Goal: Task Accomplishment & Management: Manage account settings

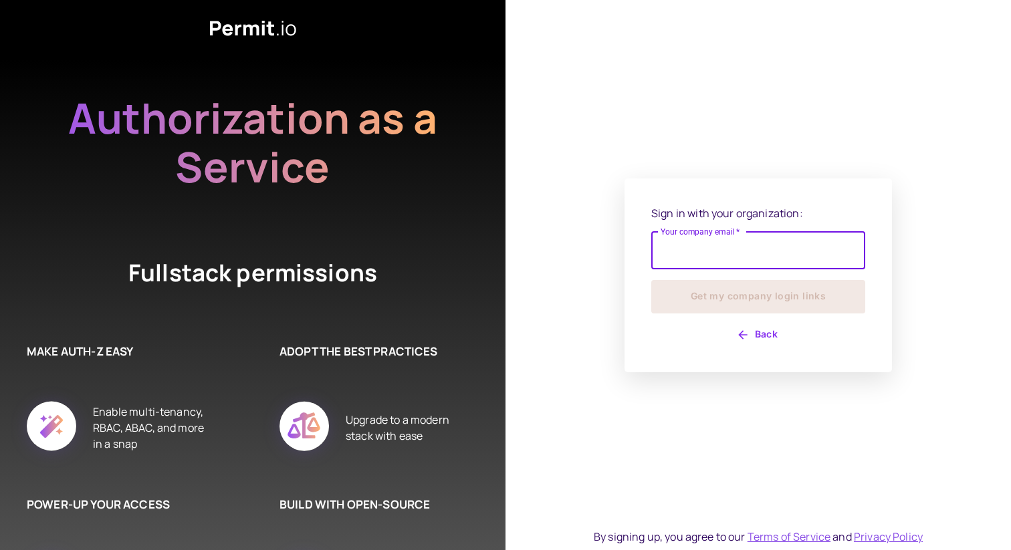
click at [737, 246] on input "Your company email   *" at bounding box center [758, 250] width 214 height 37
type input "**********"
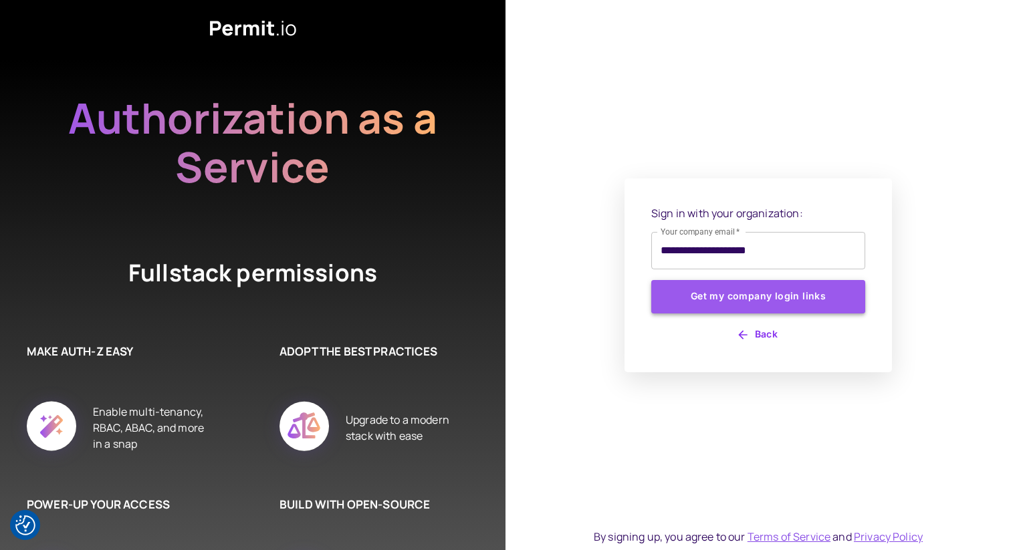
click at [740, 290] on button "Get my company login links" at bounding box center [758, 296] width 214 height 33
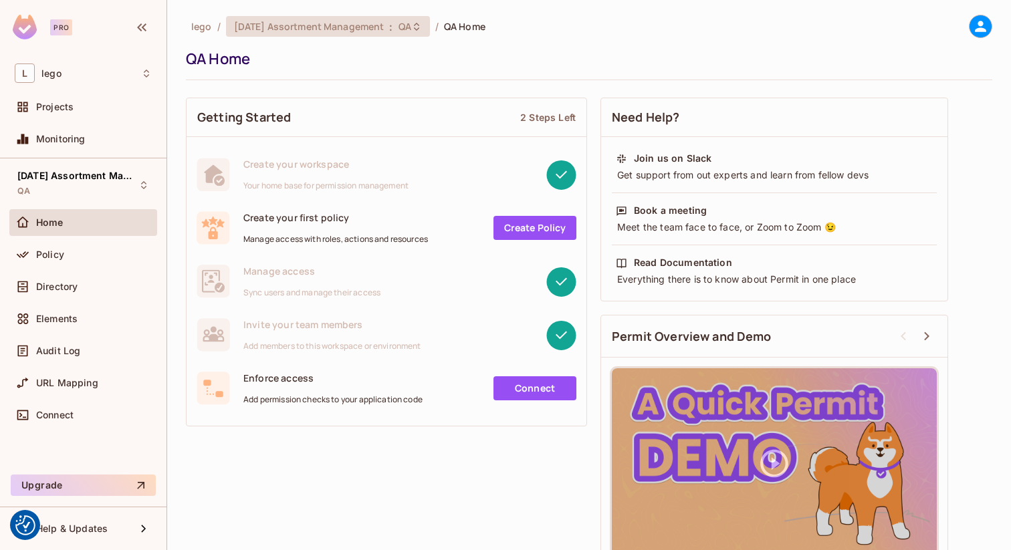
click at [311, 31] on span "[DATE] Assortment Management" at bounding box center [309, 26] width 150 height 13
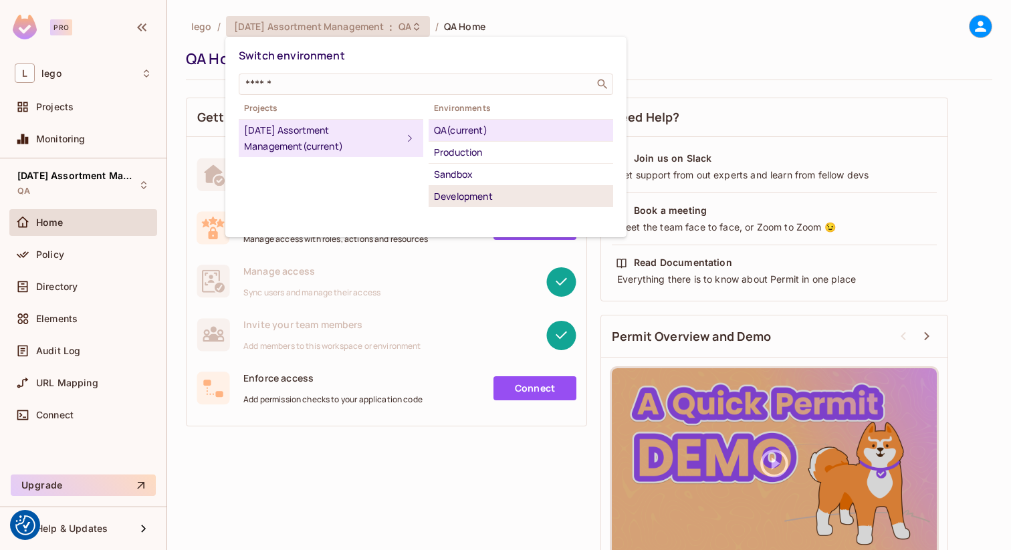
click at [477, 189] on div "Development" at bounding box center [521, 197] width 174 height 16
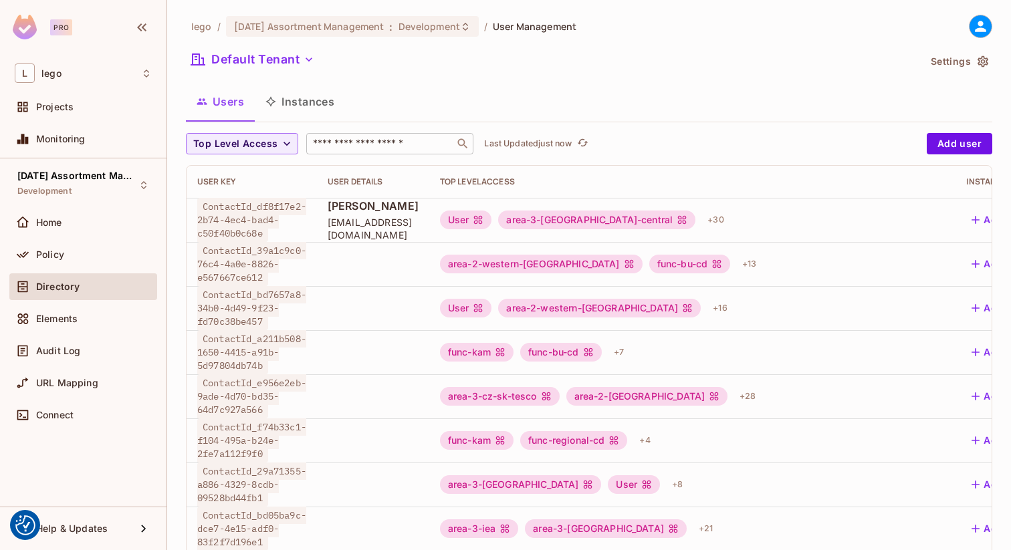
click at [363, 142] on input "text" at bounding box center [380, 143] width 140 height 13
paste input "**********"
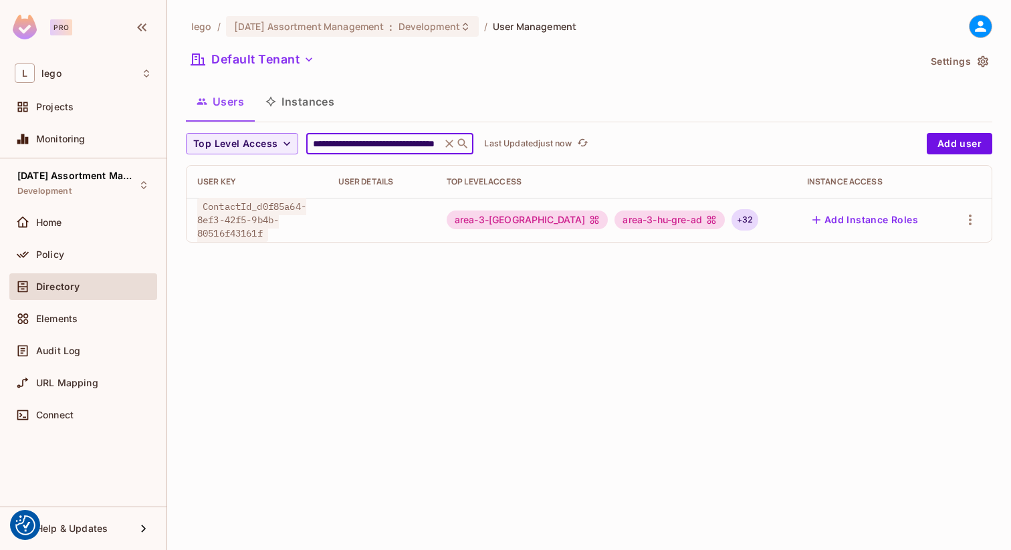
type input "**********"
click at [732, 221] on div "+ 32" at bounding box center [745, 219] width 27 height 21
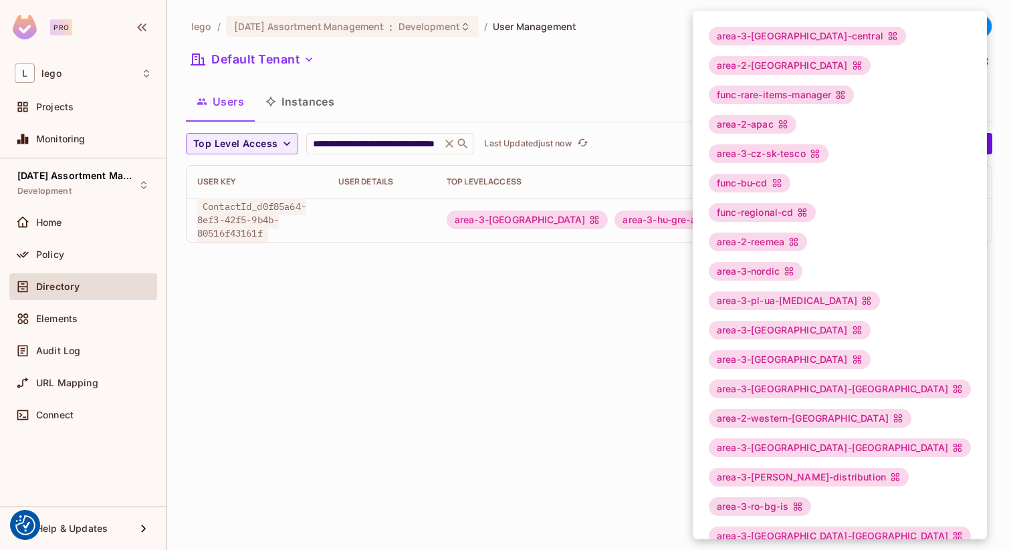
click at [708, 221] on div "area-3-[GEOGRAPHIC_DATA]-central area-2-[GEOGRAPHIC_DATA] func-rare-items-manag…" at bounding box center [840, 492] width 294 height 963
click at [647, 229] on div at bounding box center [505, 275] width 1011 height 550
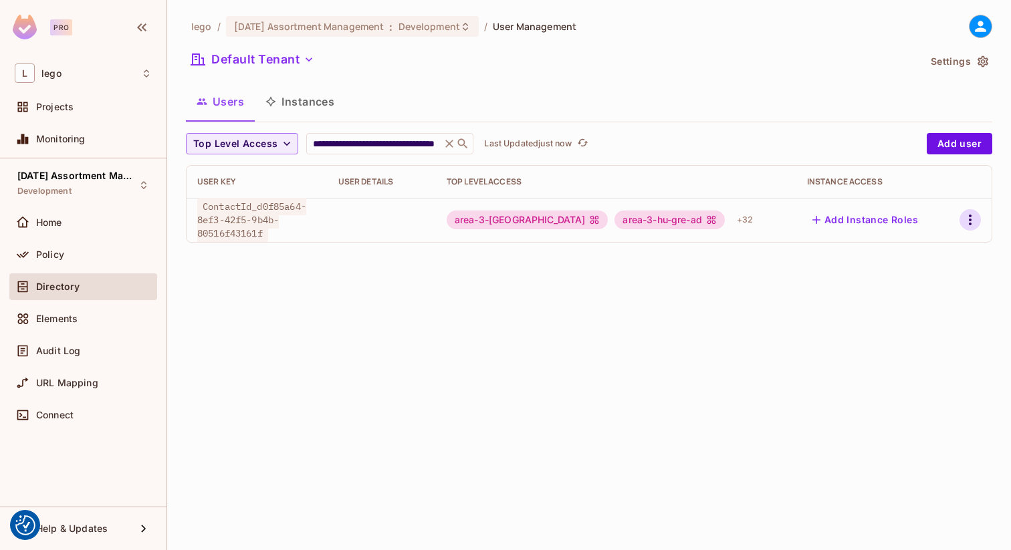
click at [961, 221] on button "button" at bounding box center [970, 219] width 21 height 21
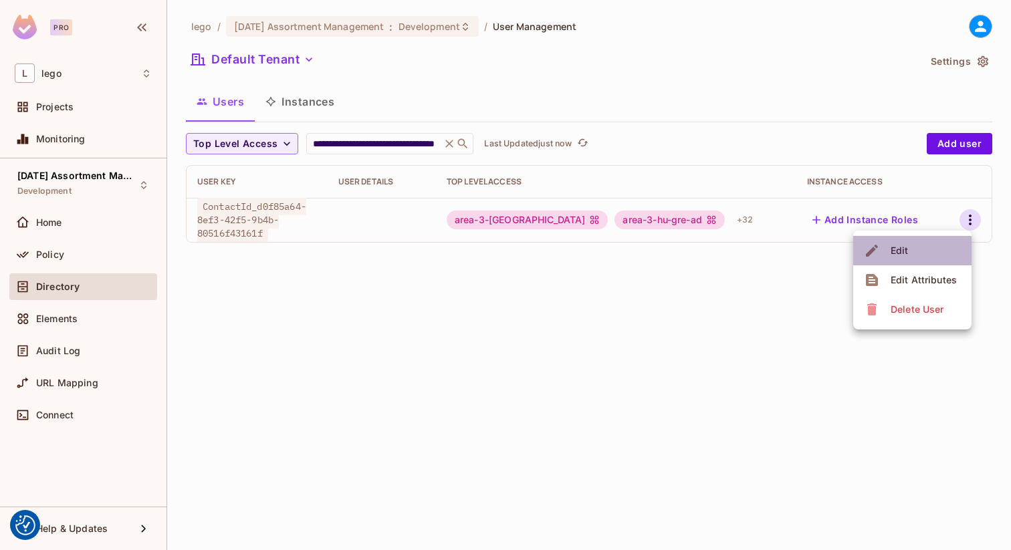
click at [909, 255] on span "Edit" at bounding box center [900, 250] width 26 height 21
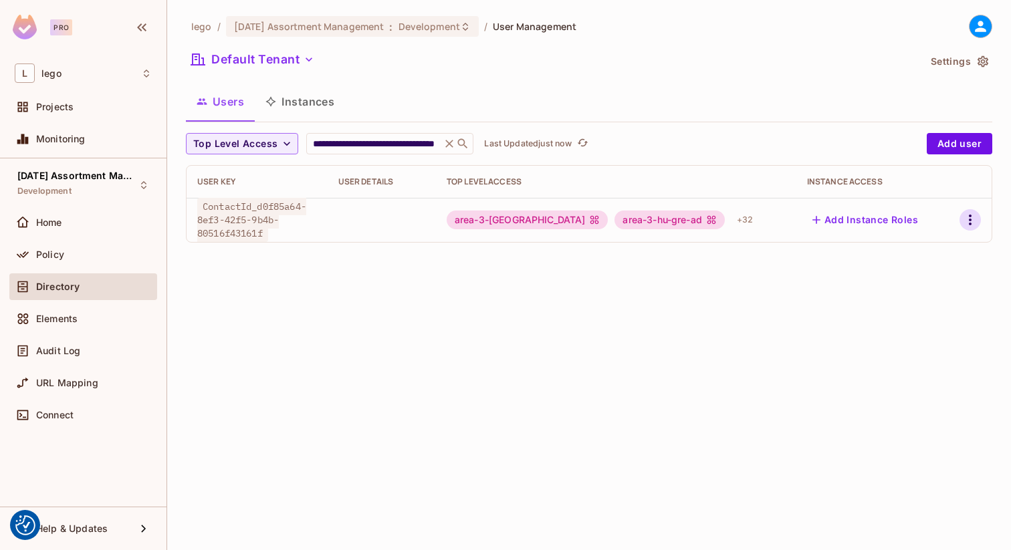
click at [970, 220] on icon "button" at bounding box center [970, 220] width 3 height 11
click at [936, 248] on li "Edit" at bounding box center [912, 250] width 118 height 29
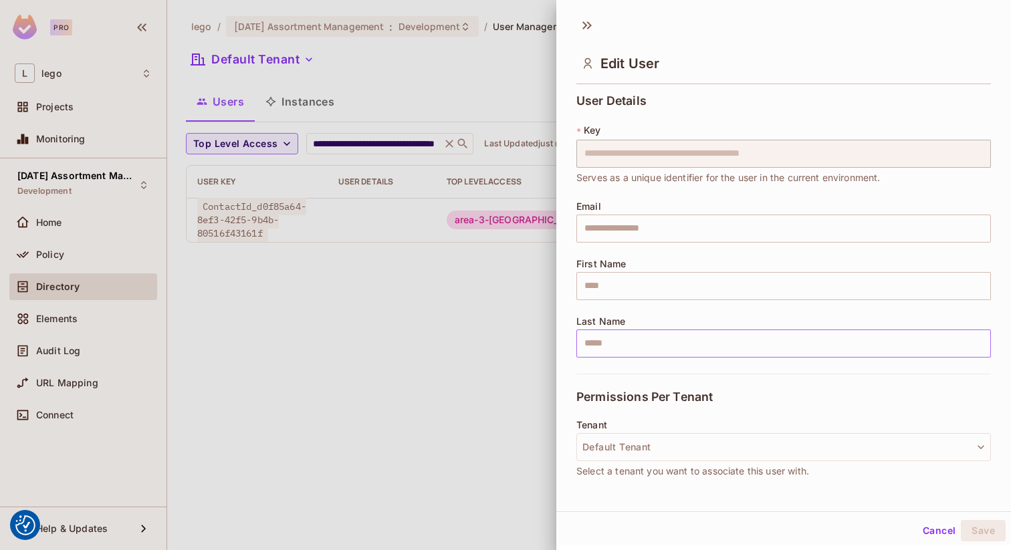
scroll to position [293, 0]
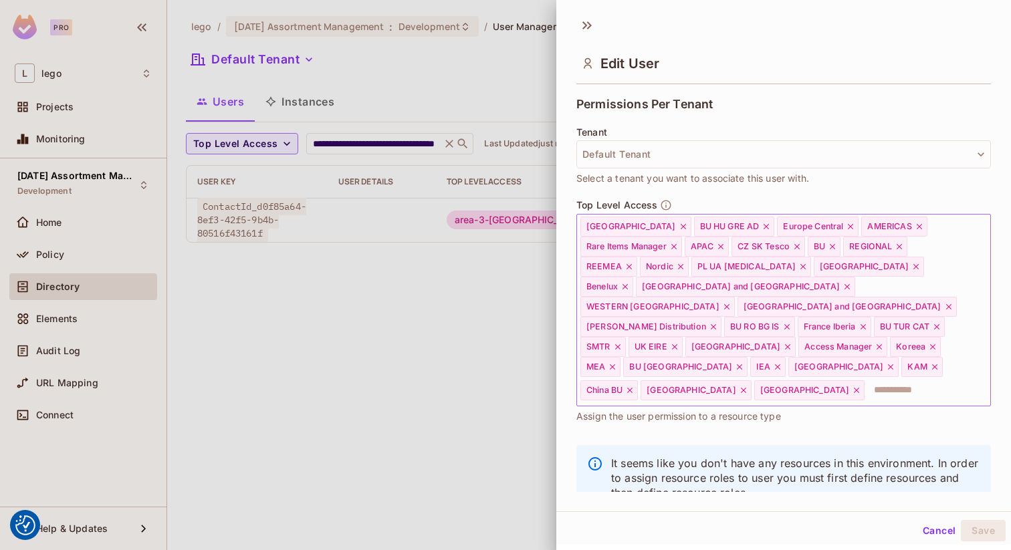
click at [748, 357] on div "BU [GEOGRAPHIC_DATA]" at bounding box center [685, 367] width 124 height 20
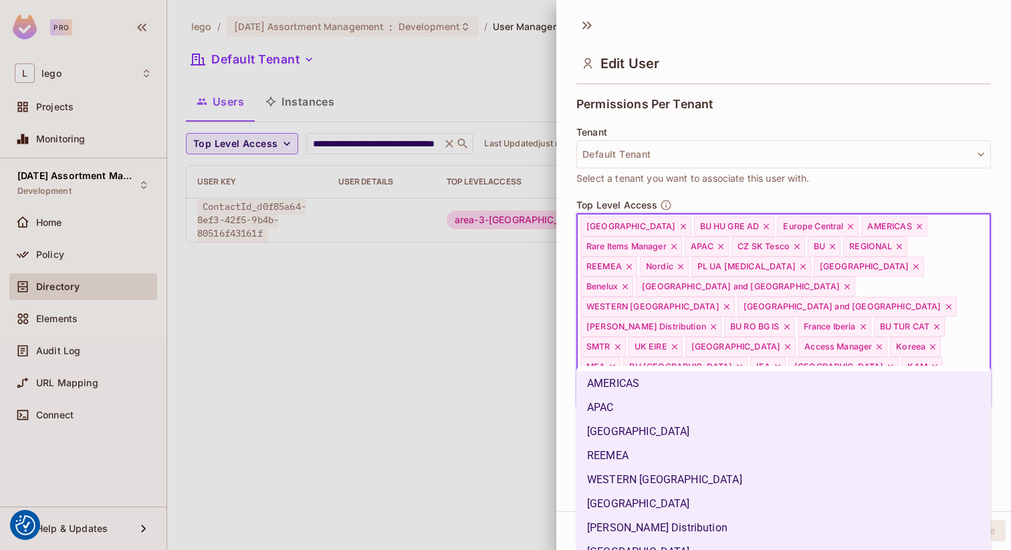
click at [896, 377] on input "text" at bounding box center [915, 390] width 99 height 27
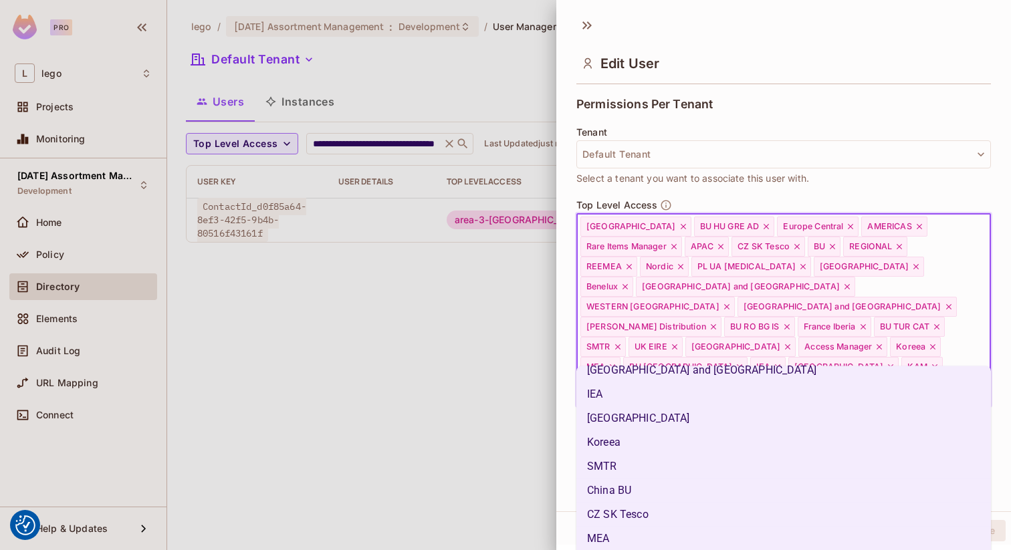
scroll to position [633, 0]
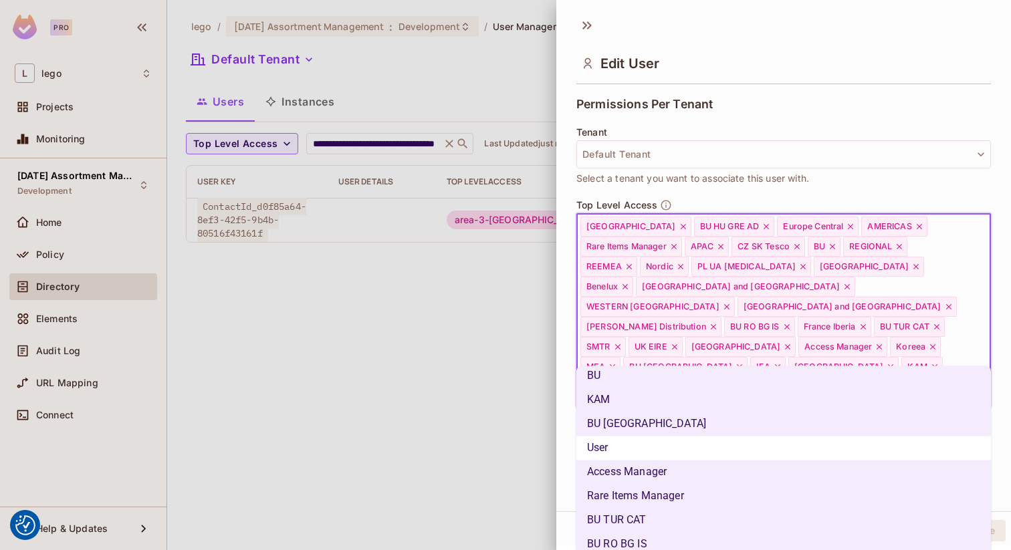
click at [715, 445] on li "User" at bounding box center [783, 449] width 415 height 24
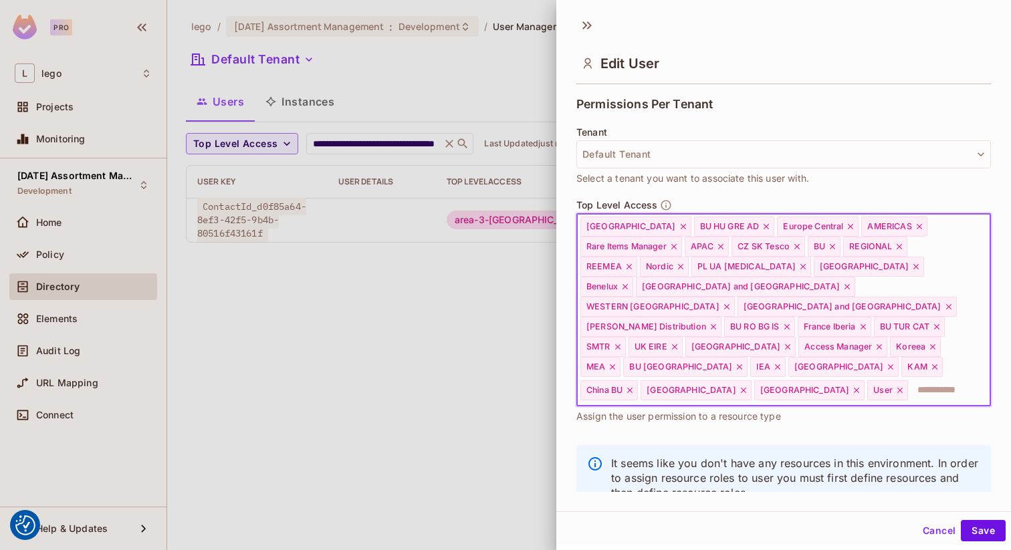
click at [916, 377] on input "text" at bounding box center [936, 390] width 55 height 27
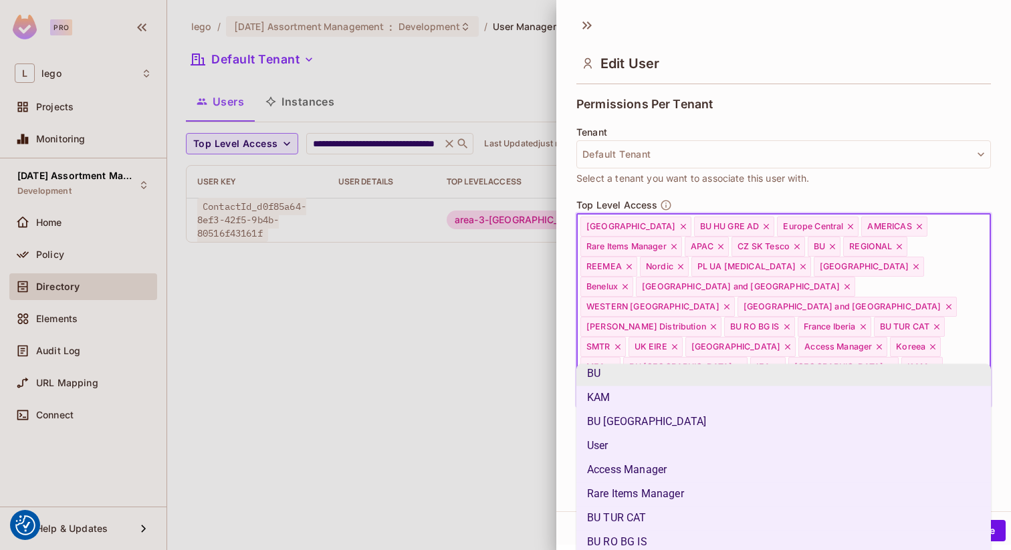
scroll to position [2, 0]
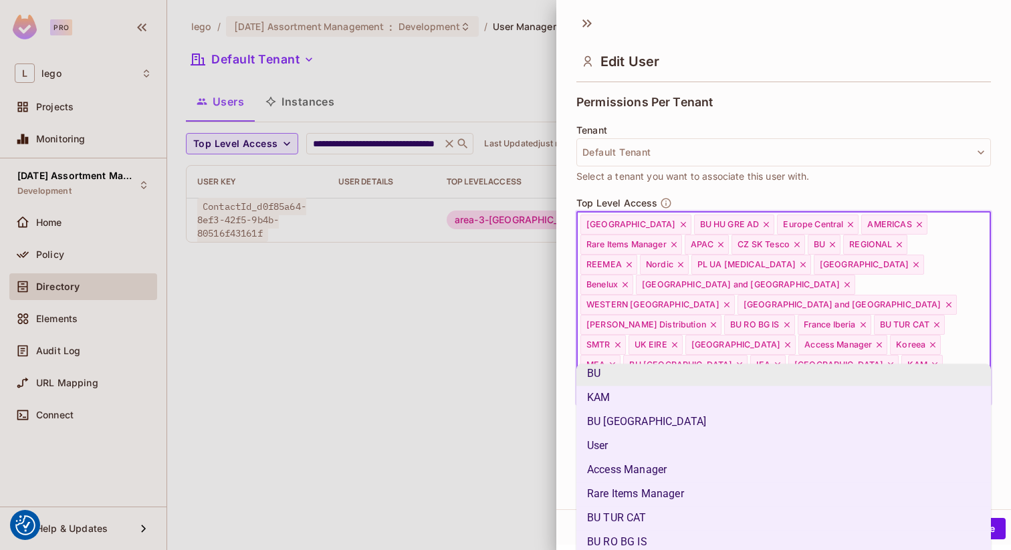
click at [566, 378] on div "**********" at bounding box center [783, 288] width 455 height 403
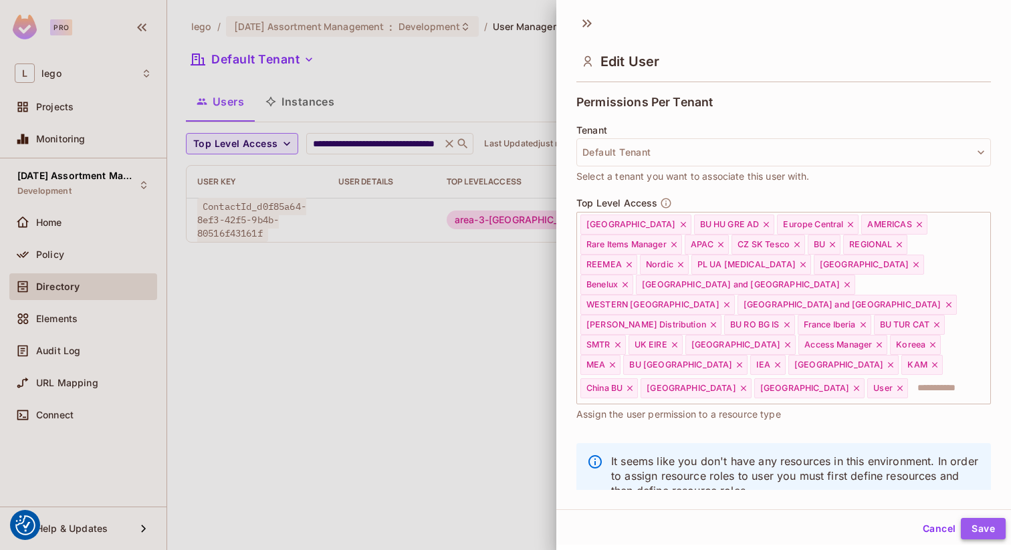
click at [981, 531] on button "Save" at bounding box center [983, 528] width 45 height 21
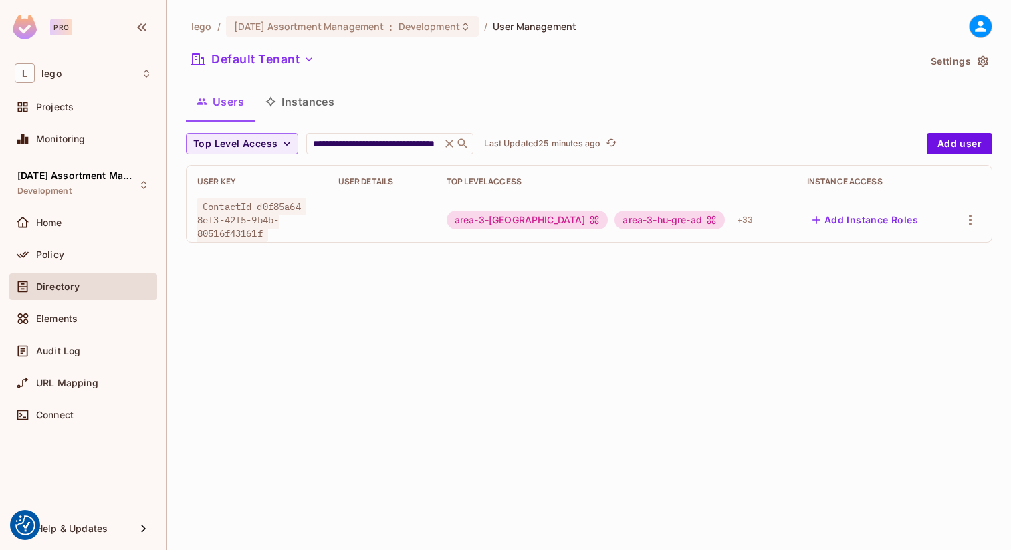
click at [290, 203] on span "ContactId_d0f85a64-8ef3-42f5-9b4b-80516f43161f" at bounding box center [251, 220] width 109 height 44
